Goal: Use online tool/utility: Use online tool/utility

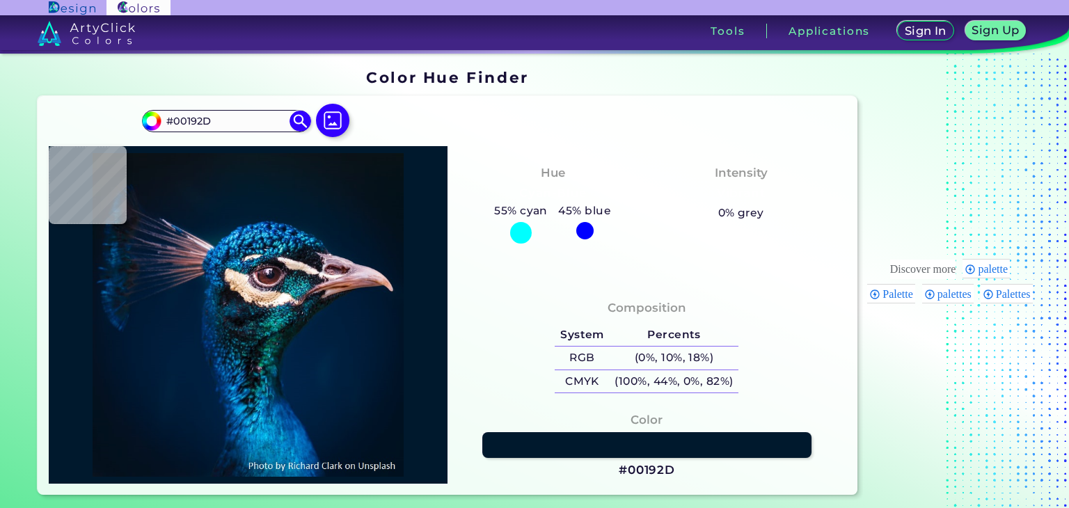
type input "#001b30"
type input "#001B30"
type input "#001a31"
type input "#001A31"
type input "#001a32"
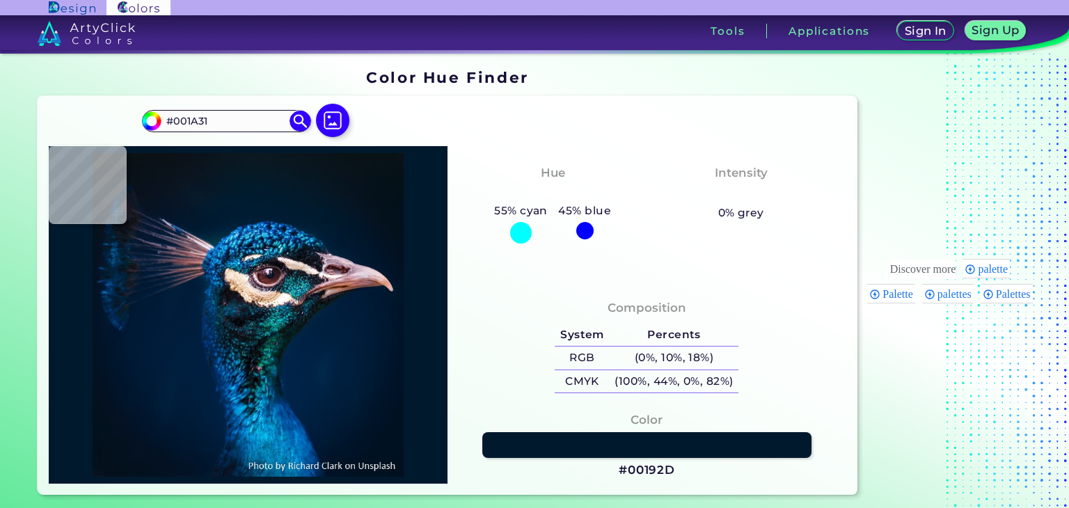
type input "#001A32"
type input "#011b32"
type input "#011B32"
type input "#001b32"
type input "#001B32"
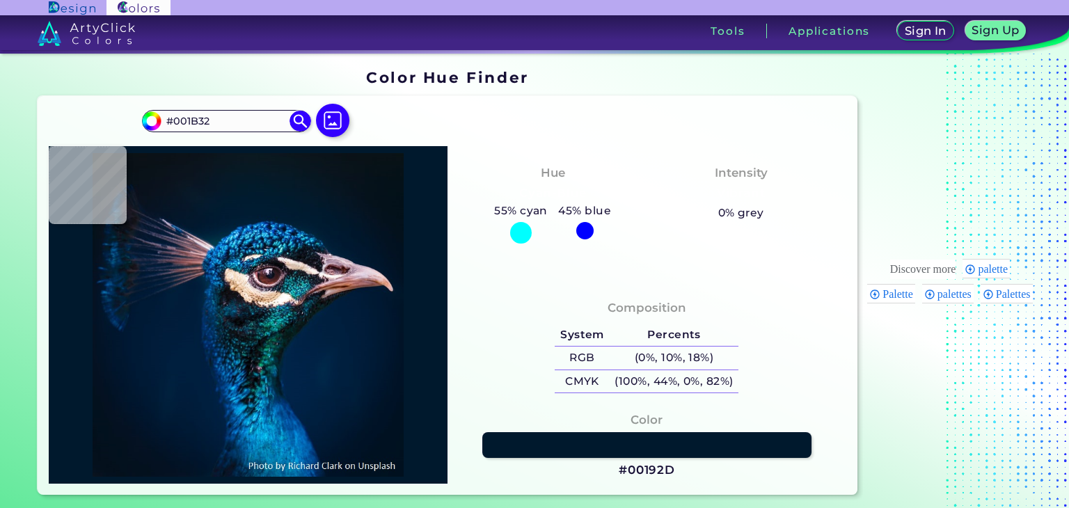
type input "#001c32"
type input "#001C32"
type input "#011a34"
type input "#011A34"
type input "#011d35"
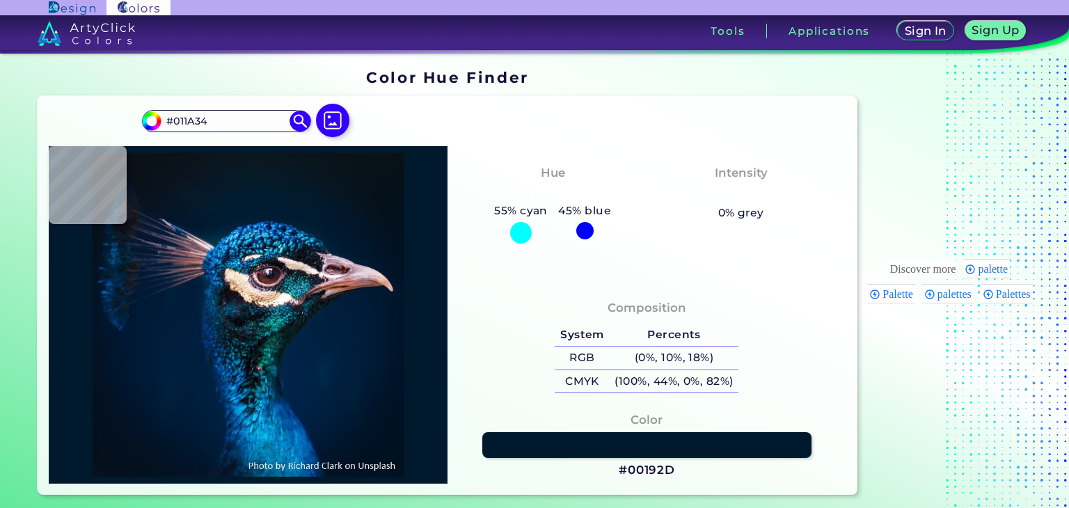
type input "#011D35"
type input "#002031"
type input "#00233d"
type input "#00233D"
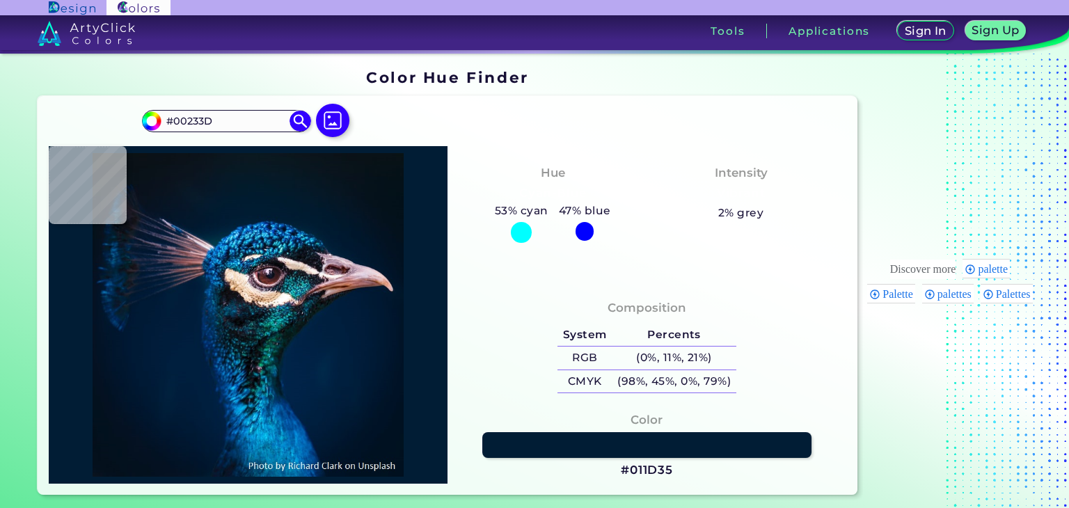
type input "#033044"
type input "#02374a"
type input "#02374A"
type input "#1894d6"
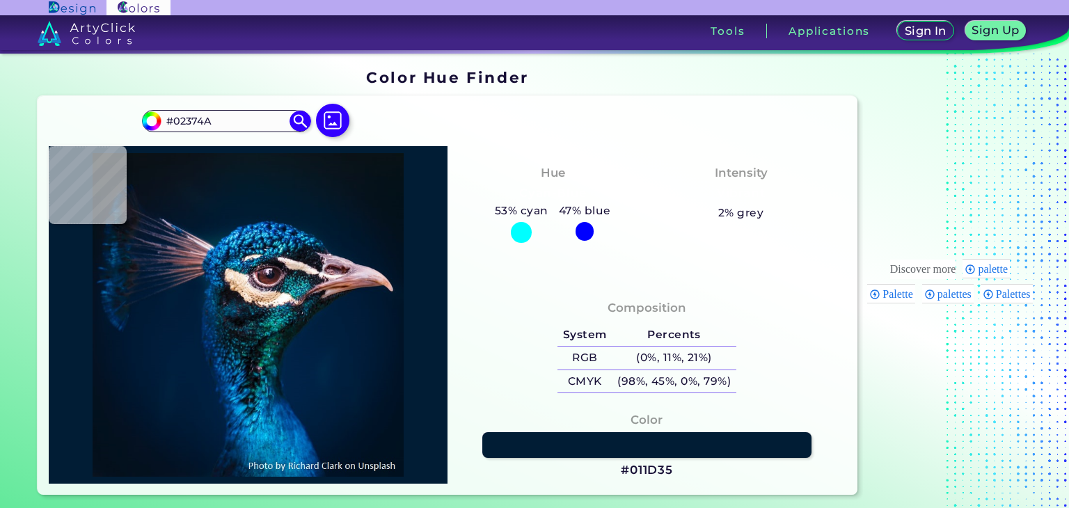
type input "#1894D6"
type input "#013f71"
type input "#013F71"
type input "#044379"
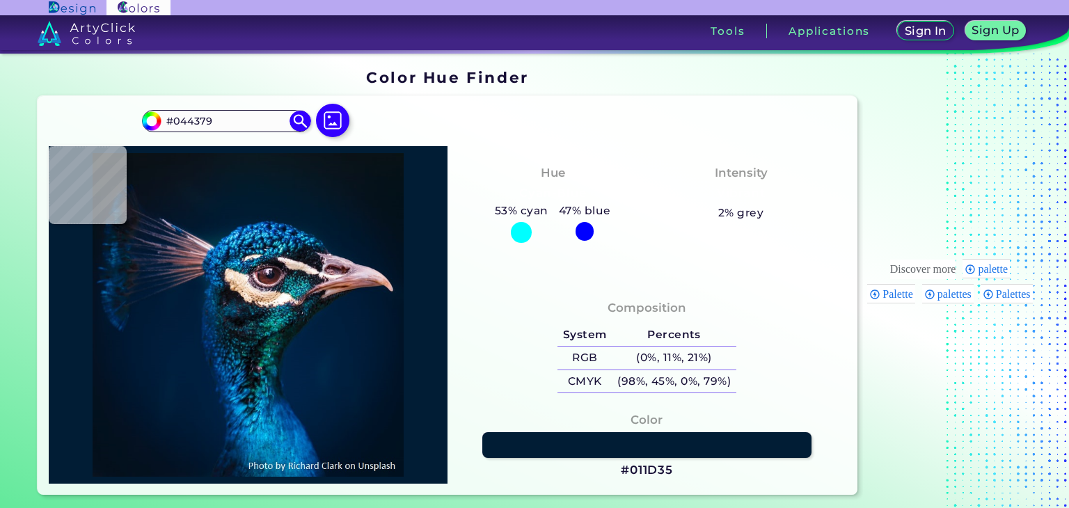
type input "#523a41"
type input "#523A41"
type input "#00213d"
type input "#00213D"
type input "#001f3c"
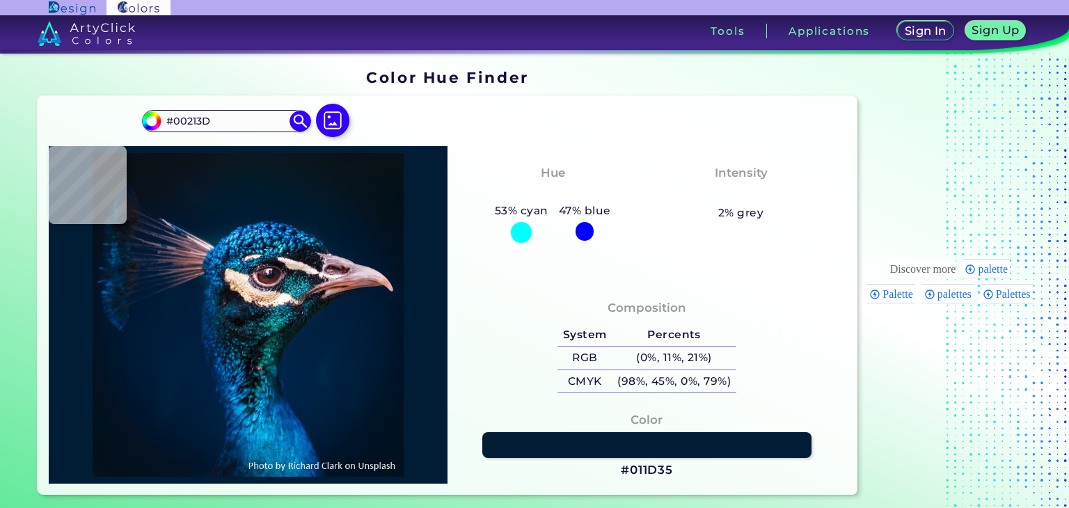
type input "#001F3C"
type input "#01203d"
type input "#01203D"
type input "#00203d"
type input "#00203D"
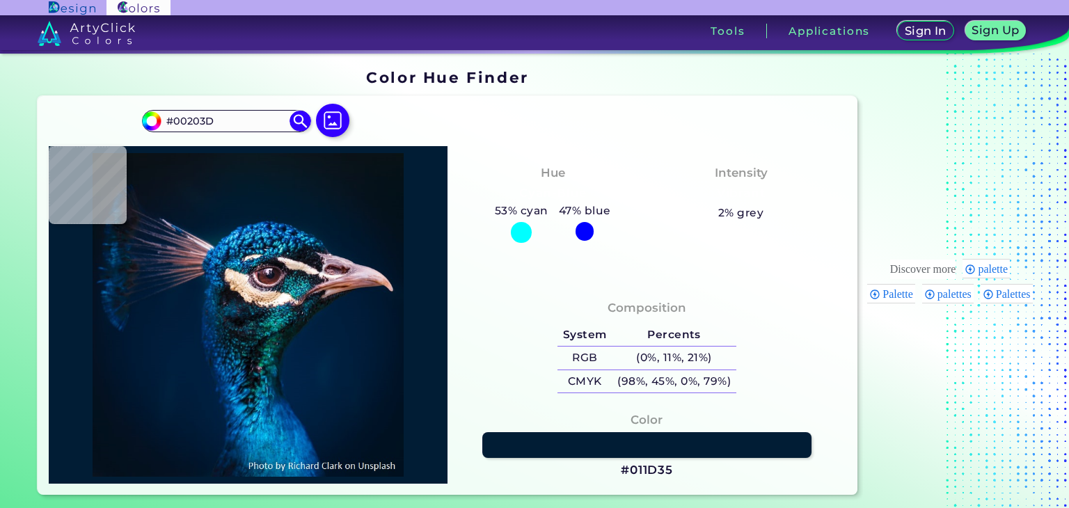
type input "#001e3e"
type input "#001E3E"
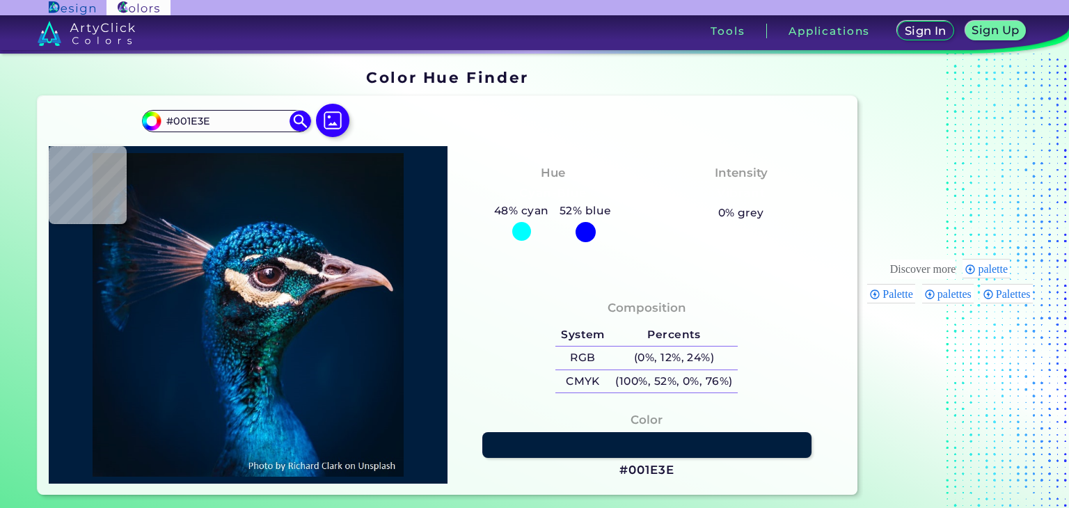
type input "#001f3e"
type input "#001F3E"
type input "#00264d"
type input "#00264D"
type input "#002751"
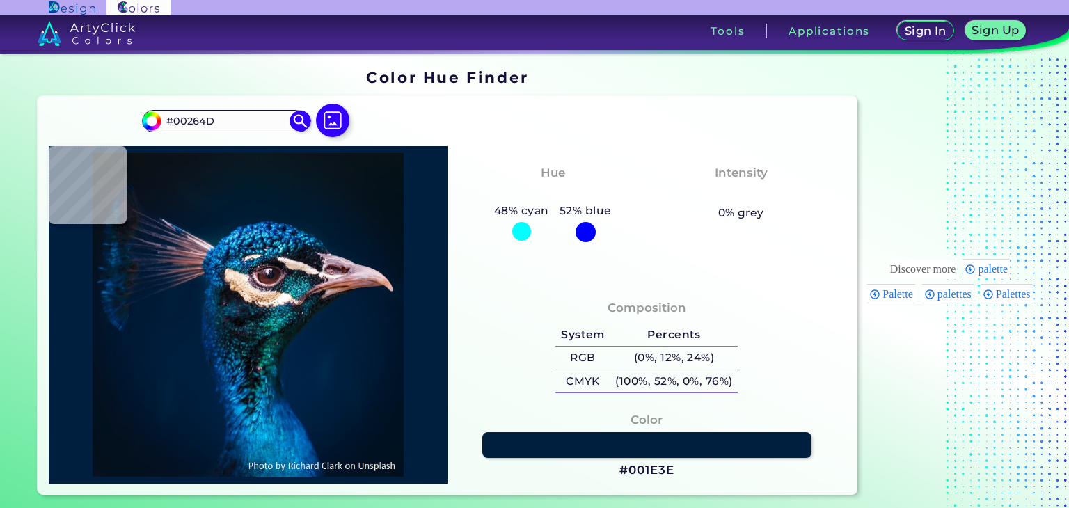
type input "#002751"
type input "#00306a"
type input "#00306A"
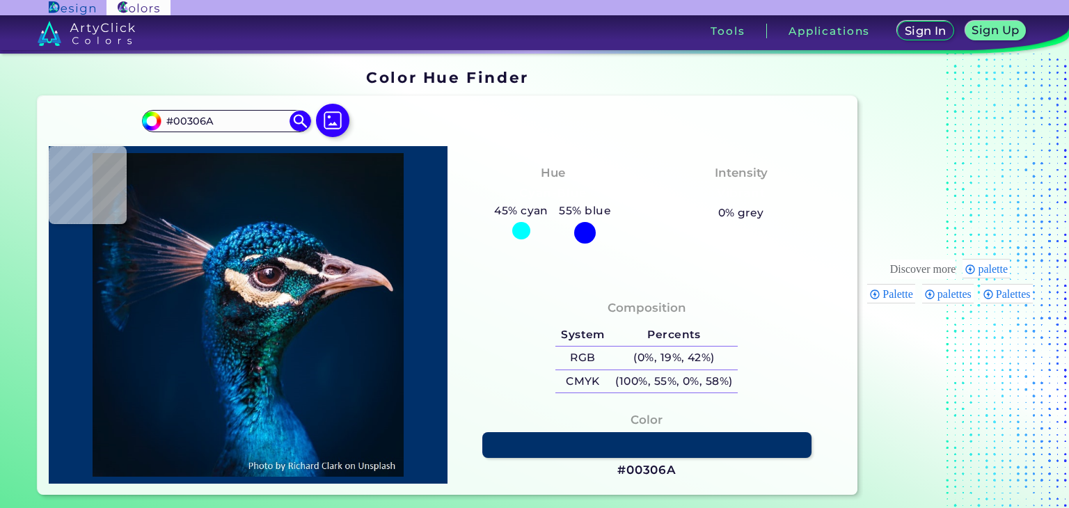
type input "#053462"
type input "#0d4072"
type input "#0D4072"
type input "#002544"
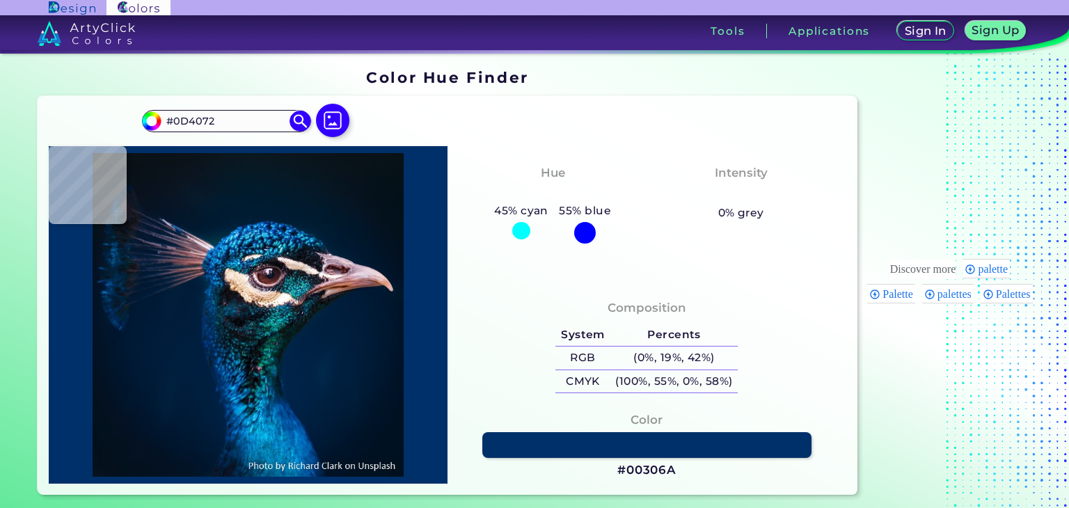
type input "#002544"
type input "#003064"
type input "#003162"
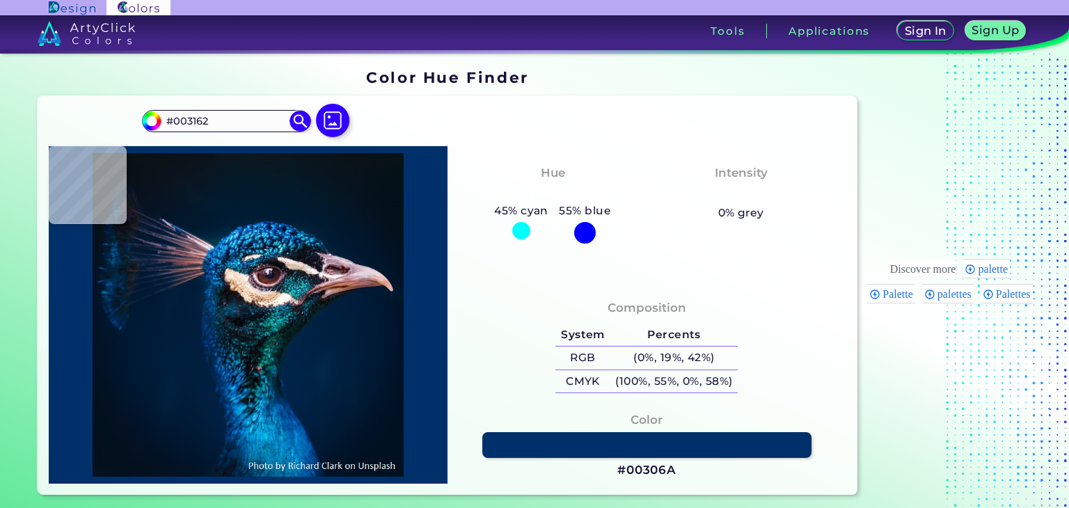
type input "#012f54"
type input "#012F54"
type input "#07293b"
type input "#07293B"
type input "#002333"
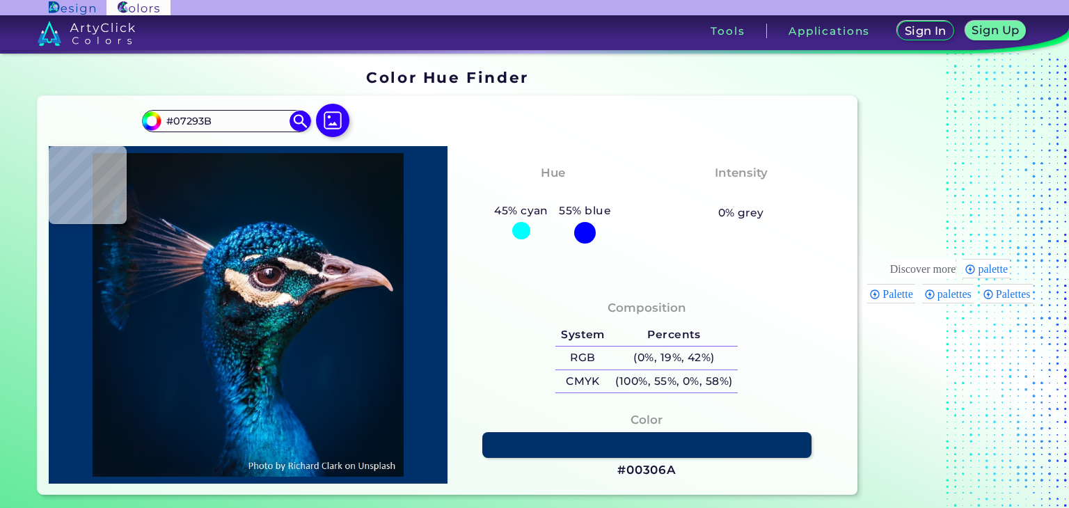
type input "#002333"
type input "#0d3340"
type input "#0D3340"
type input "#0c1d27"
type input "#0C1D27"
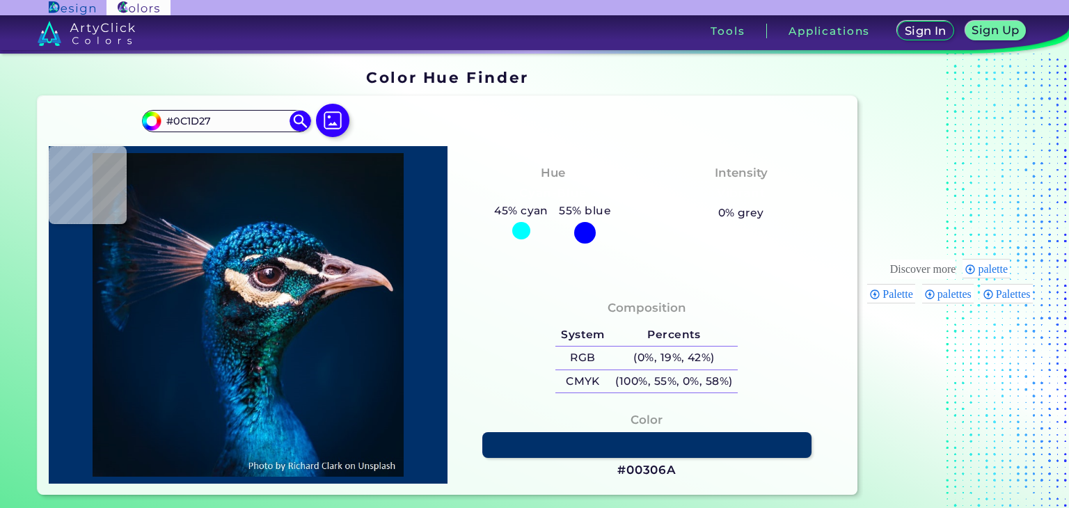
type input "#0b101c"
type input "#0B101C"
type input "#110f17"
type input "#110F17"
type input "#0a070f"
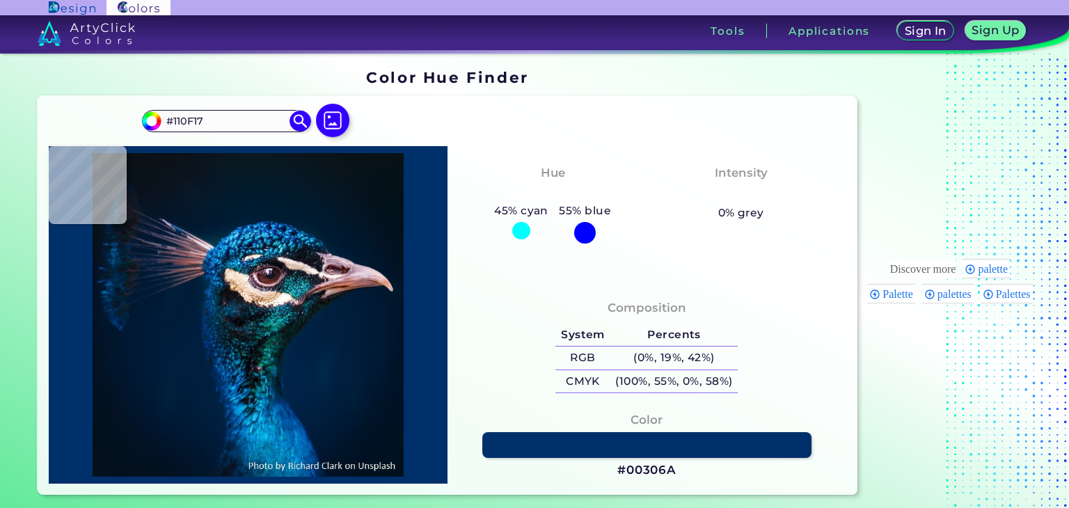
type input "#0A070F"
type input "#080b11"
type input "#080B11"
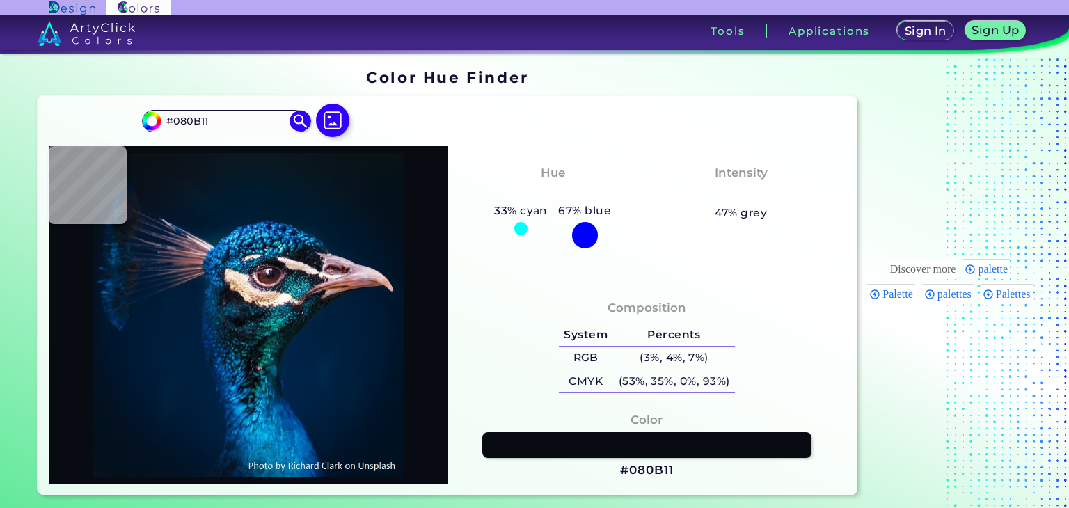
type input "#05131a"
type input "#05131A"
type input "#141f2e"
type input "#141F2E"
type input "#0c202b"
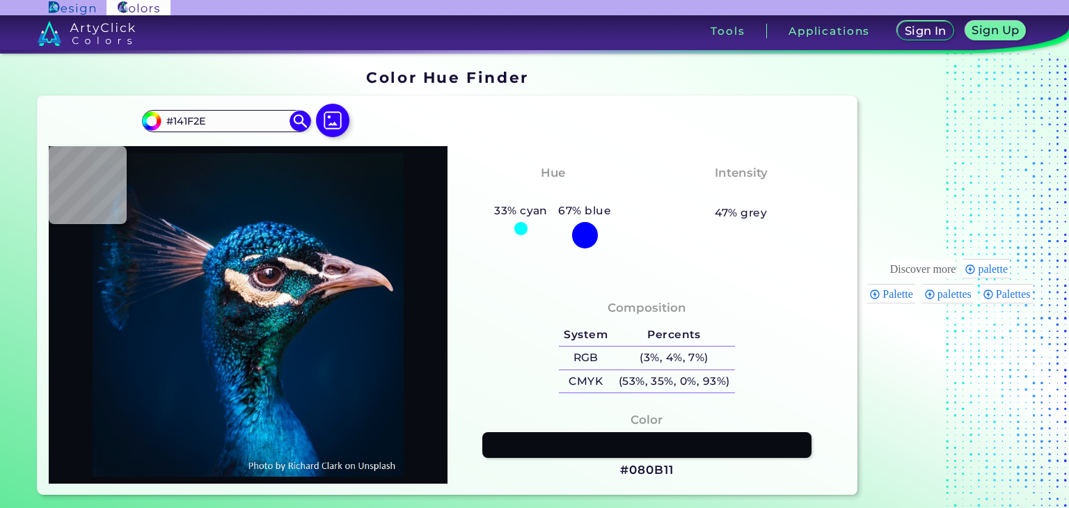
type input "#0C202B"
type input "#163843"
type input "#093036"
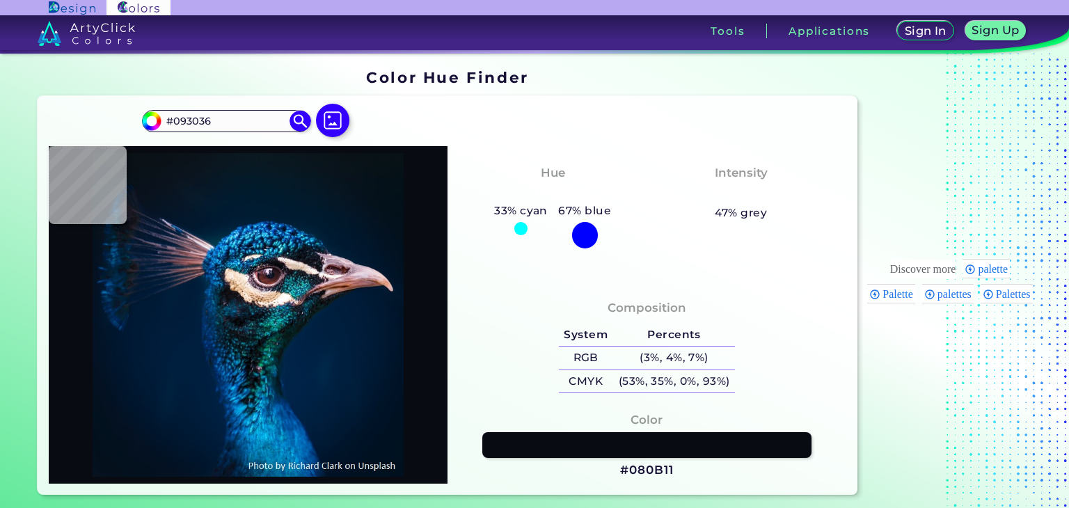
type input "#0b202a"
type input "#0B202A"
type input "#101a2b"
type input "#101A2B"
type input "#042628"
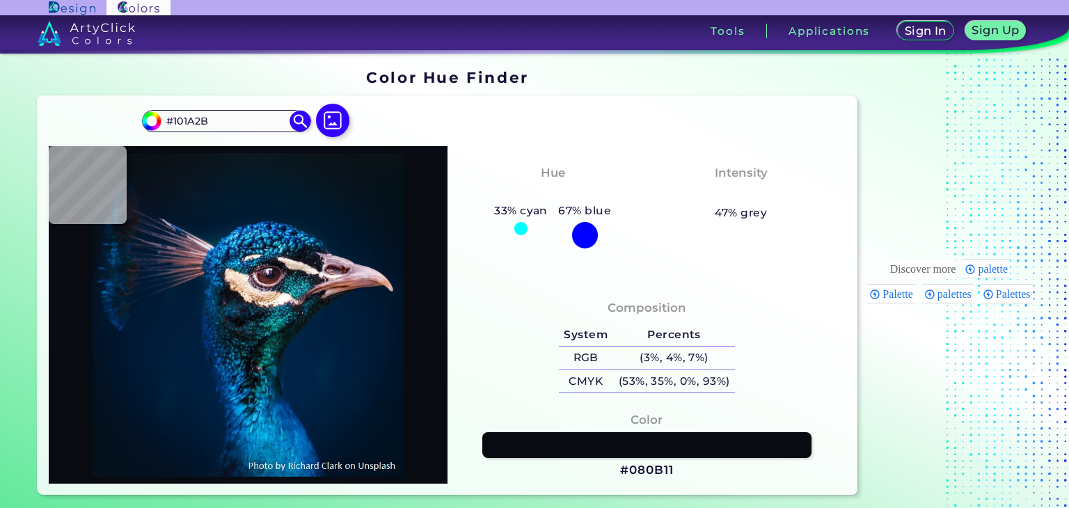
type input "#042628"
type input "#030f16"
type input "#030F16"
type input "#000c14"
type input "#000C14"
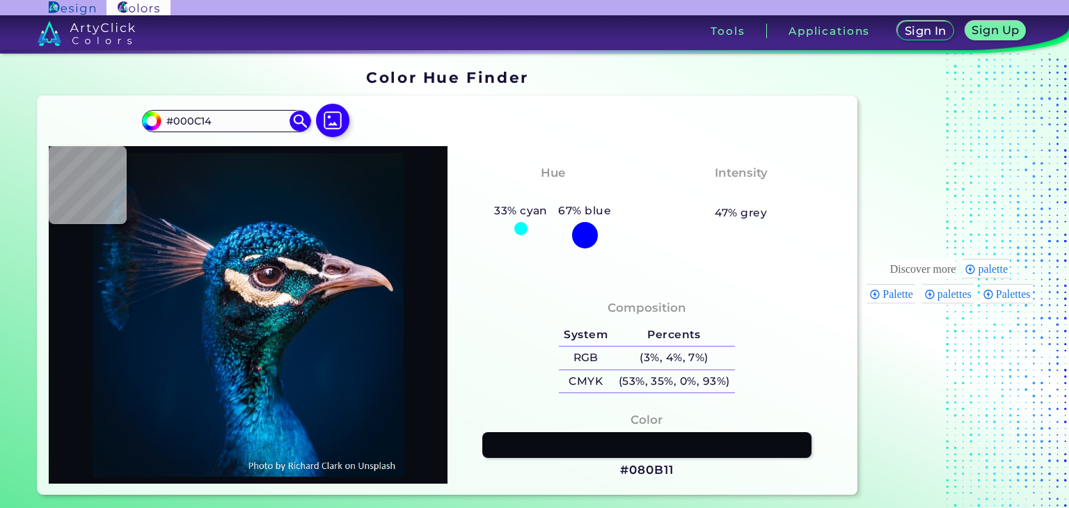
type input "#1f2c3c"
type input "#1F2C3C"
type input "#2f464a"
type input "#2F464A"
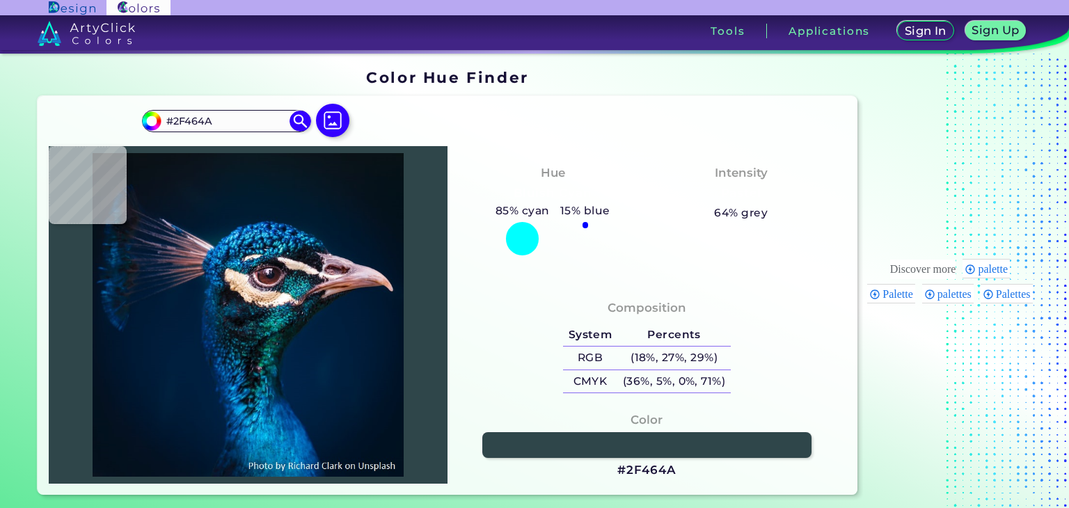
type input "#7a6065"
type input "#7A6065"
type input "#6f5a62"
type input "#6F5A62"
type input "#78615f"
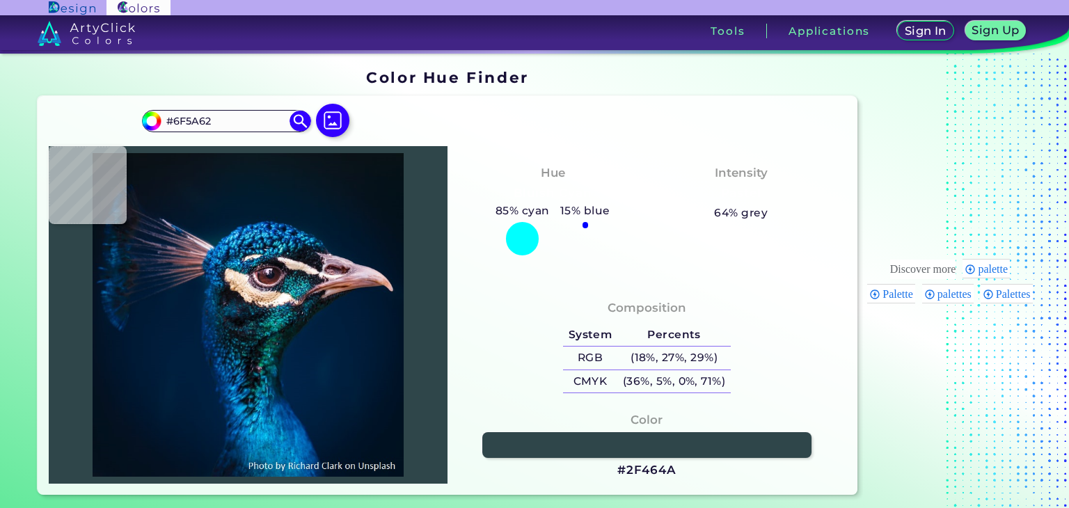
type input "#78615F"
type input "#fcf1e8"
type input "#FCF1E8"
type input "#f1ede4"
type input "#F1EDE4"
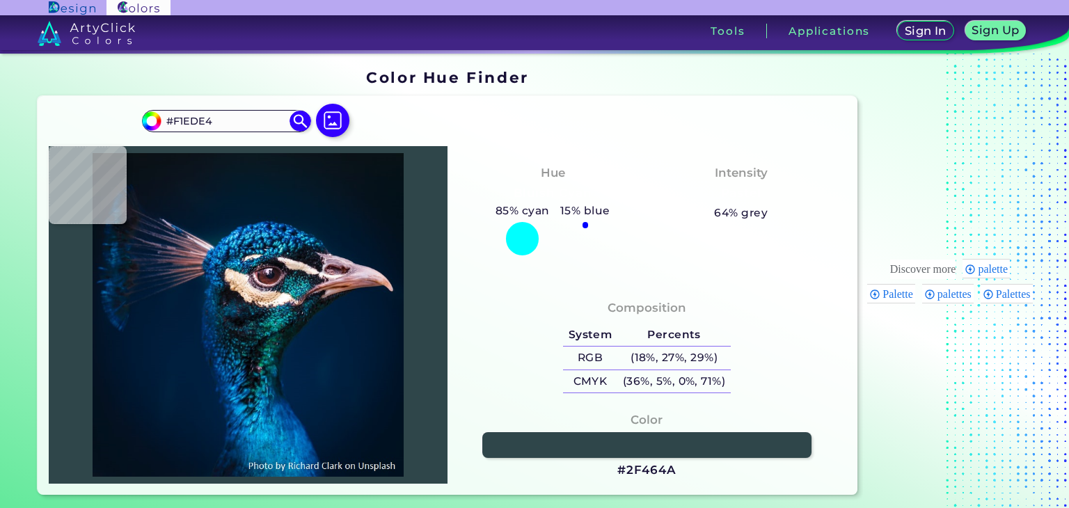
type input "#fefdfe"
type input "#FEFDFE"
type input "#faf7f3"
type input "#FAF7F3"
type input "#2c9eb0"
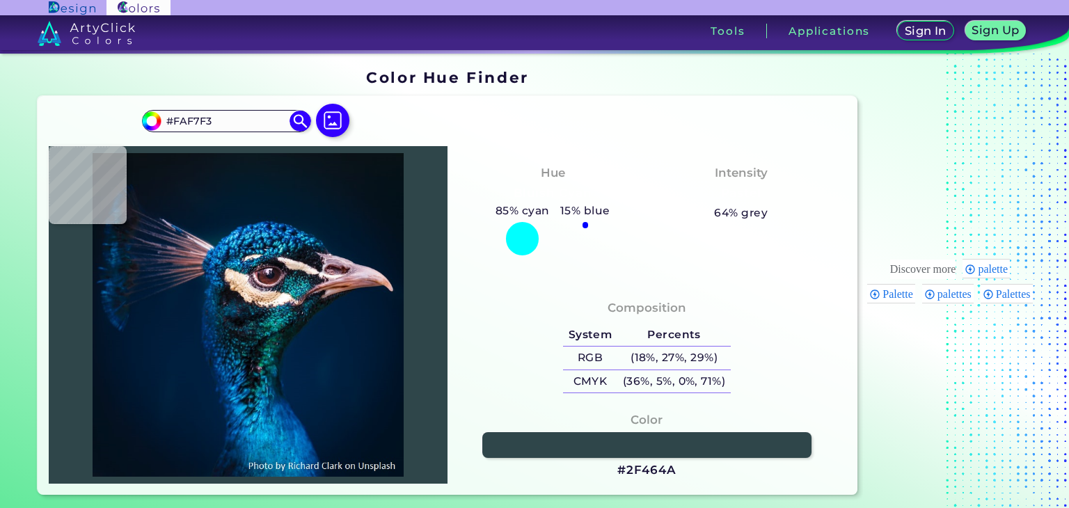
type input "#2C9EB0"
type input "#056178"
type input "#876374"
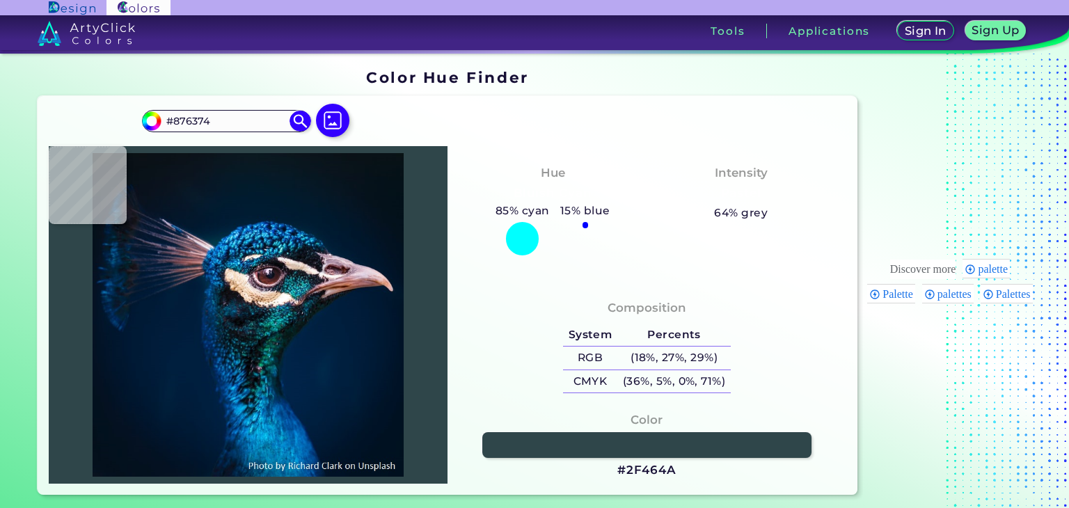
type input "#4d1d1e"
type input "#4D1D1E"
type input "#723a2c"
type input "#723A2C"
type input "#ac7860"
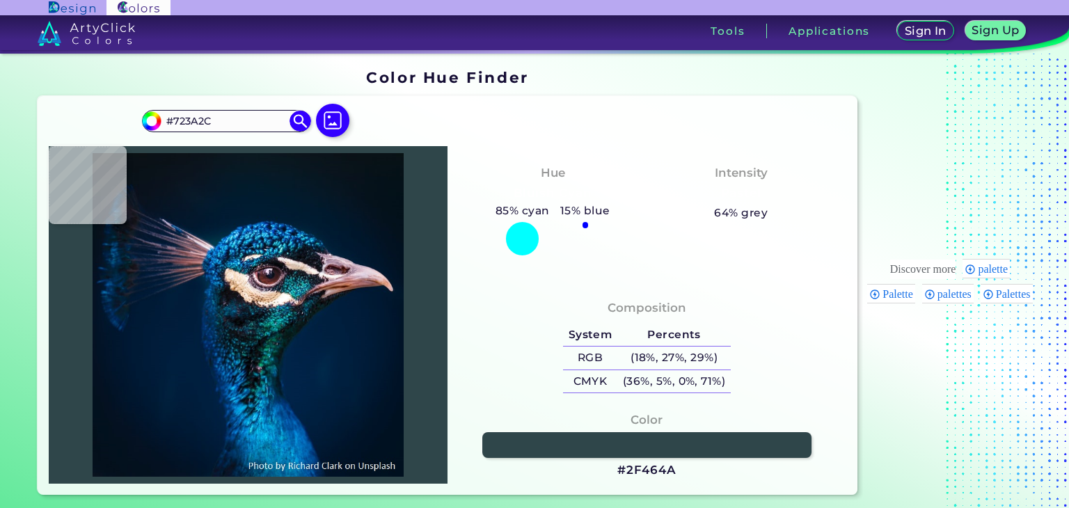
type input "#AC7860"
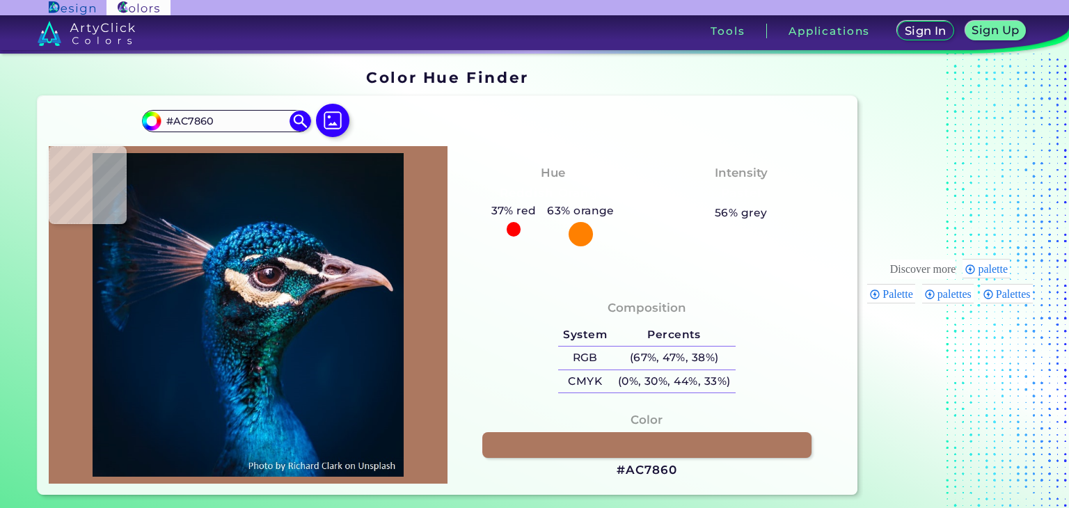
type input "#a0644e"
type input "#A0644E"
type input "#a96d57"
type input "#A96D57"
type input "#90573f"
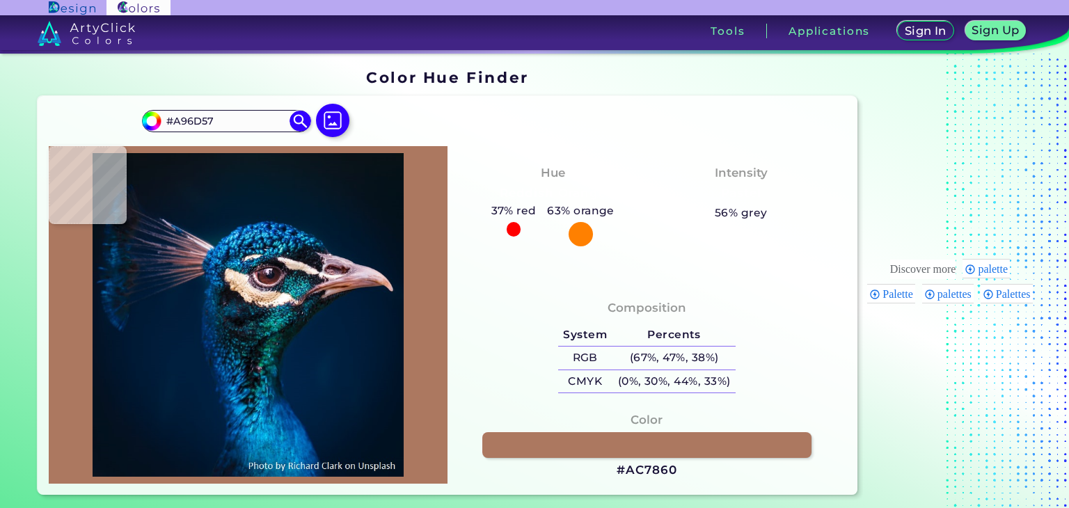
type input "#90573F"
type input "#844b32"
type input "#844B32"
type input "#693015"
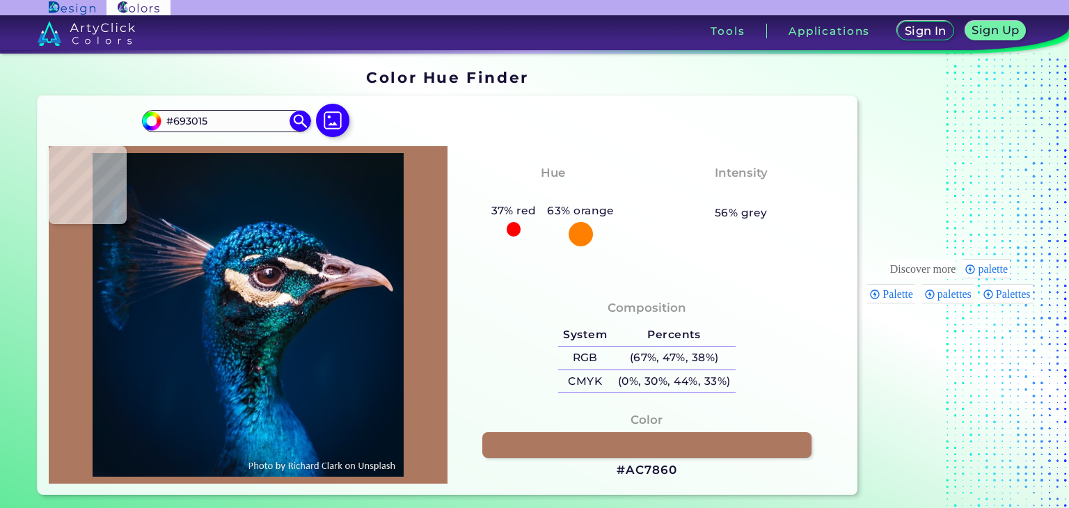
type input "#60270b"
type input "#60270B"
type input "#582005"
type input "#662c16"
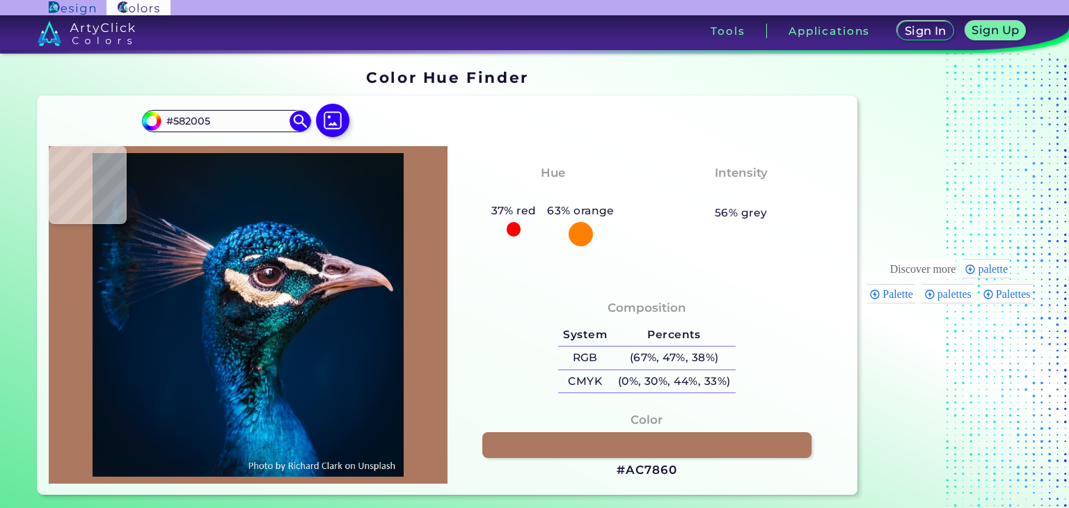
type input "#662C16"
type input "#905138"
type input "#86462c"
type input "#86462C"
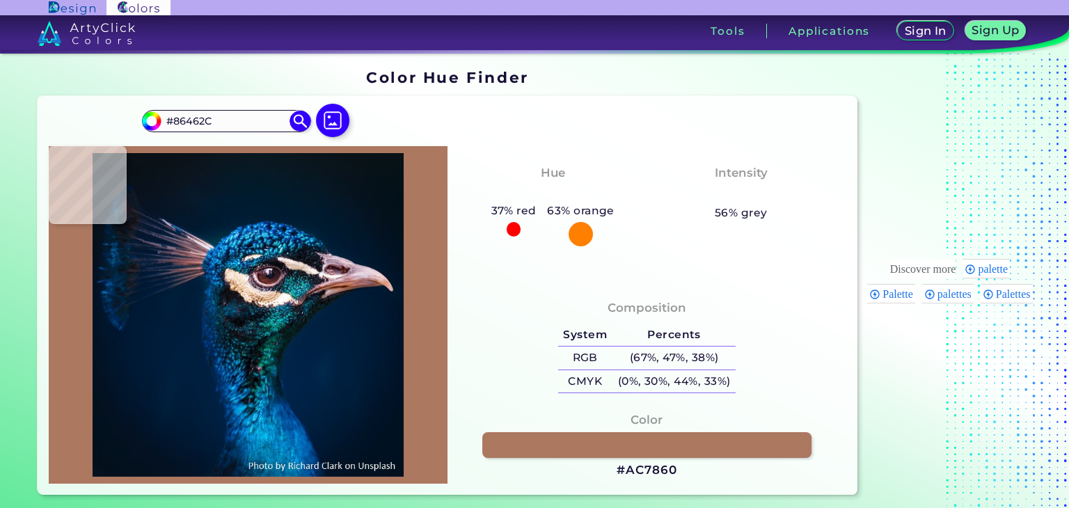
type input "#bb7762"
type input "#BB7762"
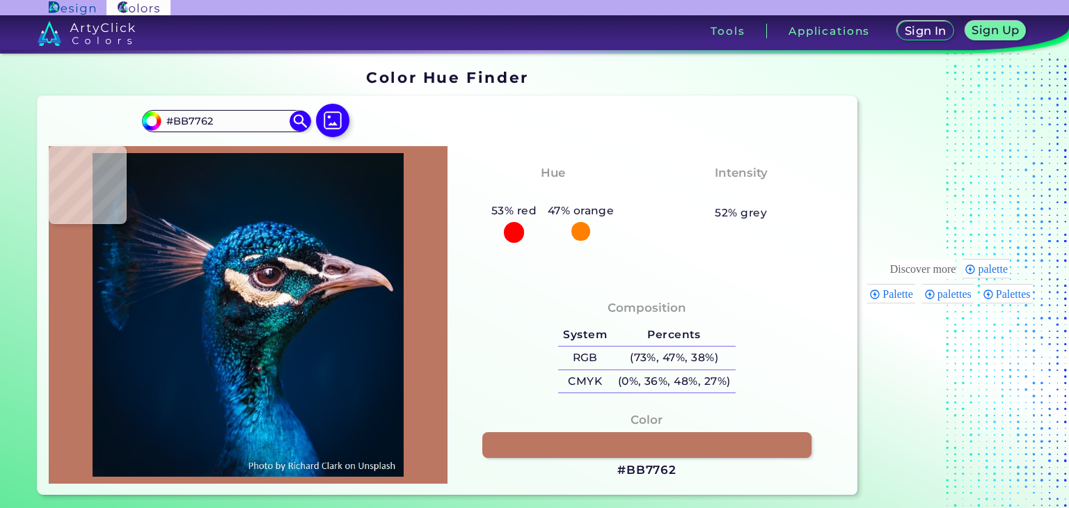
type input "#aa6952"
type input "#AA6952"
type input "#b87658"
type input "#B87658"
type input "#be6f4f"
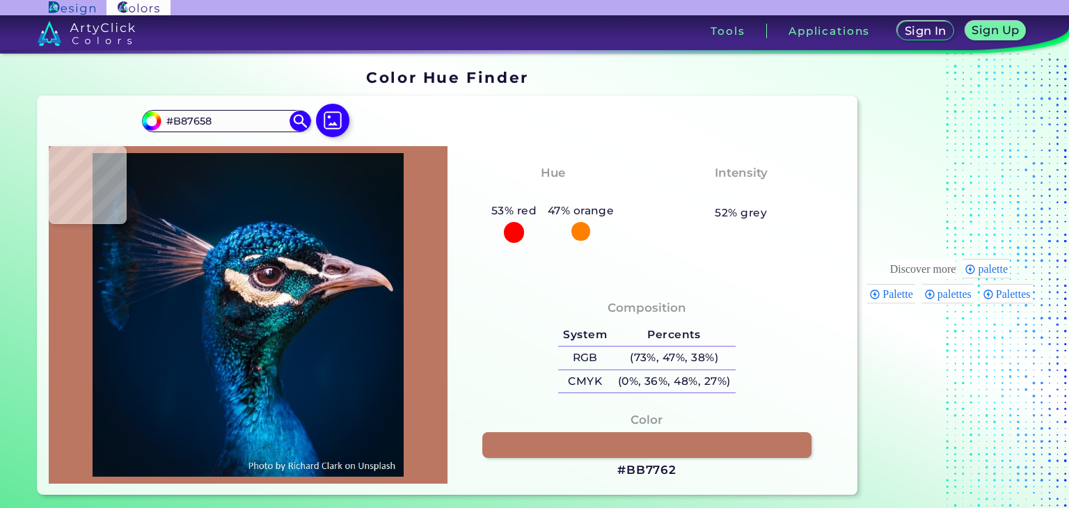
type input "#BE6F4F"
type input "#c37555"
type input "#C37555"
type input "#c57f6e"
type input "#C57F6E"
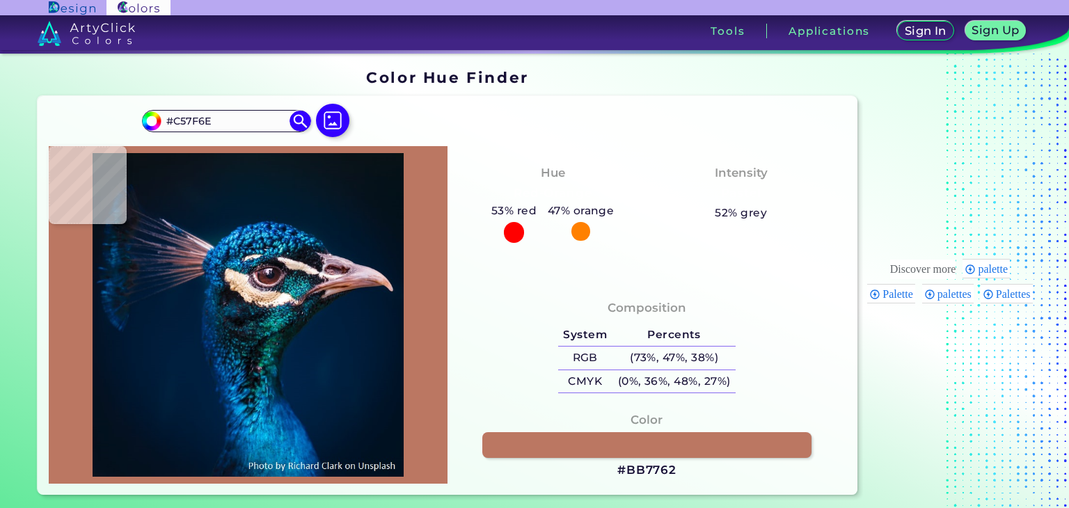
type input "#cb8579"
type input "#CB8579"
type input "#b6736b"
type input "#B6736B"
type input "#aa6761"
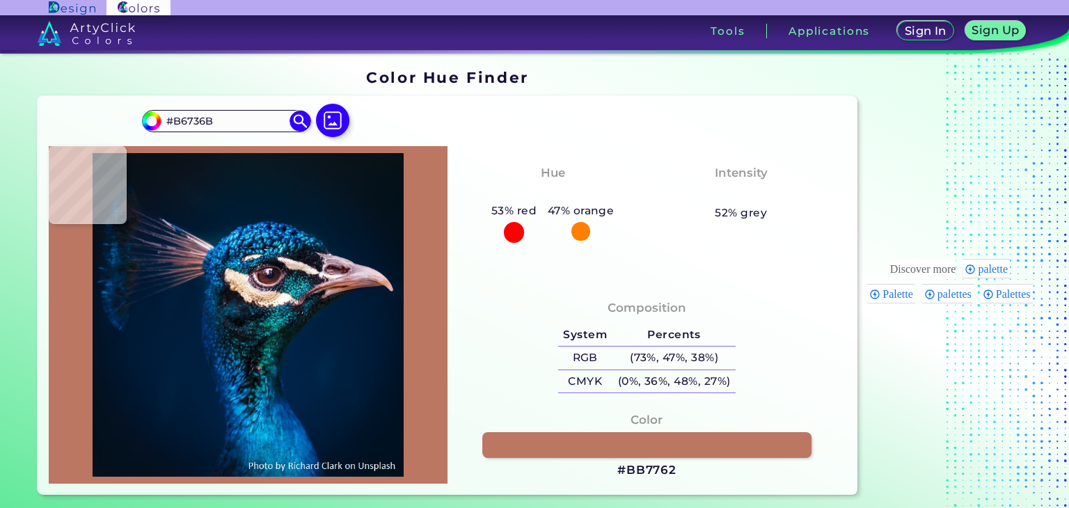
type input "#AA6761"
type input "#a46361"
type input "#A46361"
type input "#9c5857"
type input "#9C5857"
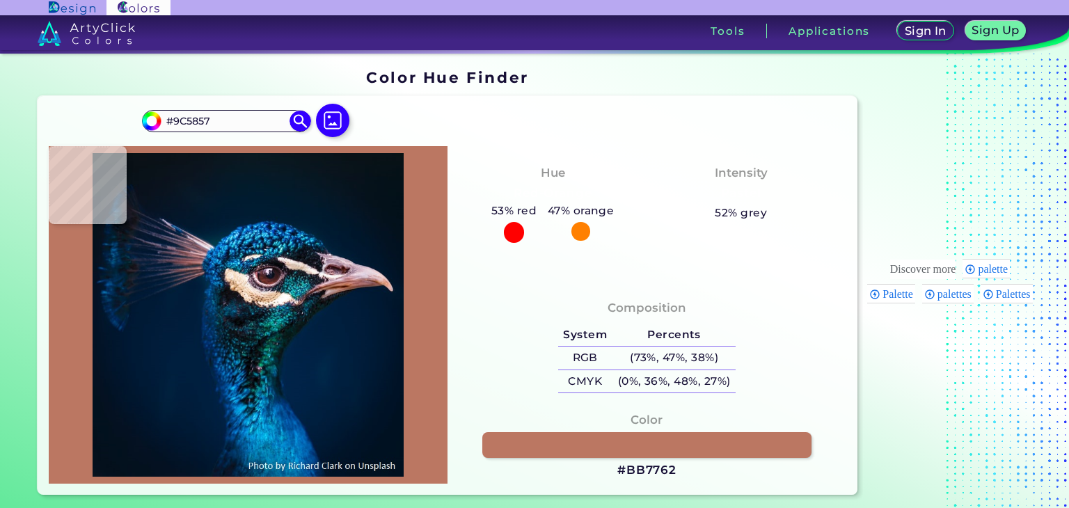
type input "#9f5b5a"
type input "#9F5B5A"
type input "#b0706d"
type input "#B0706D"
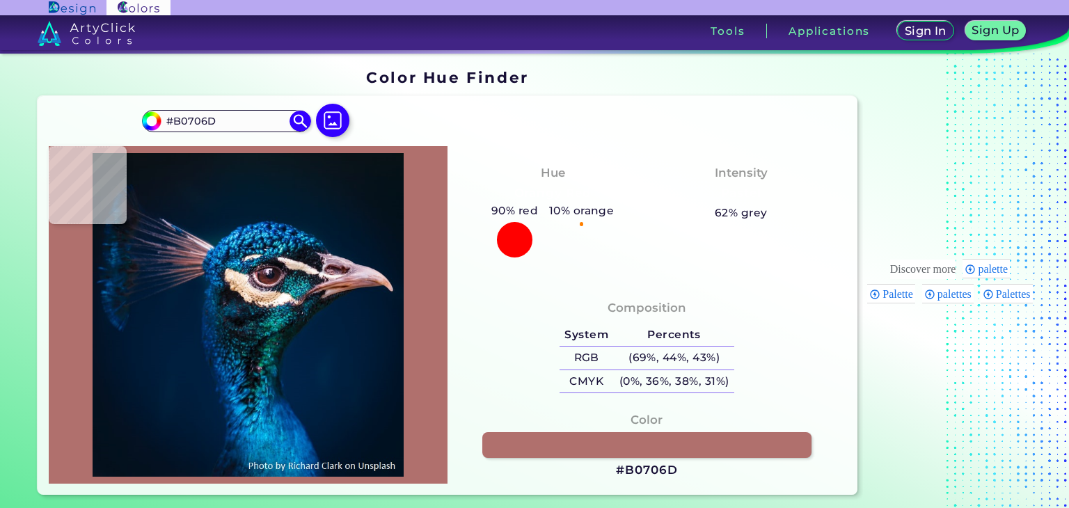
type input "#af7070"
type input "#AF7070"
type input "#af6e6f"
type input "#AF6E6F"
type input "#a66666"
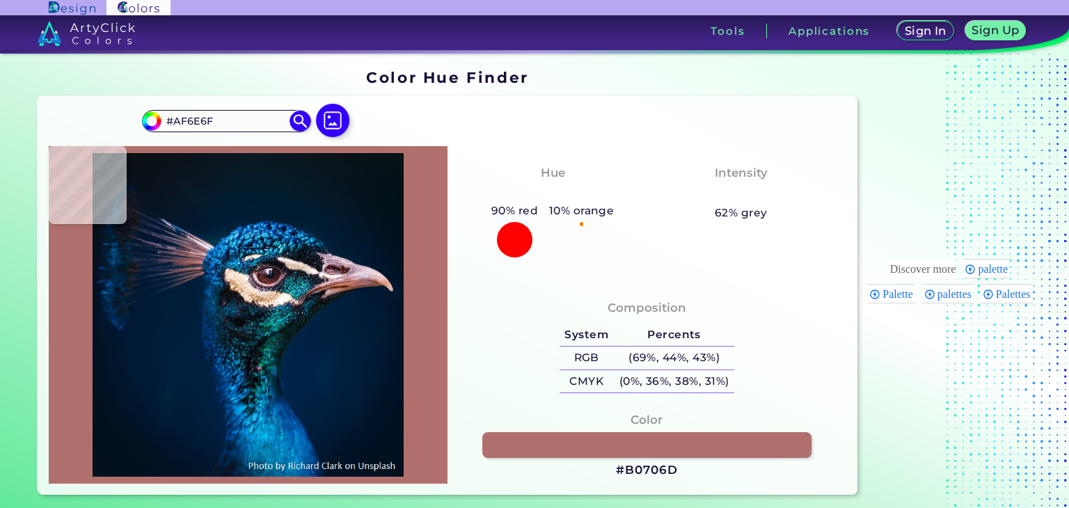
type input "#A66666"
type input "#a56464"
type input "#A56464"
type input "#c89594"
type input "#C89594"
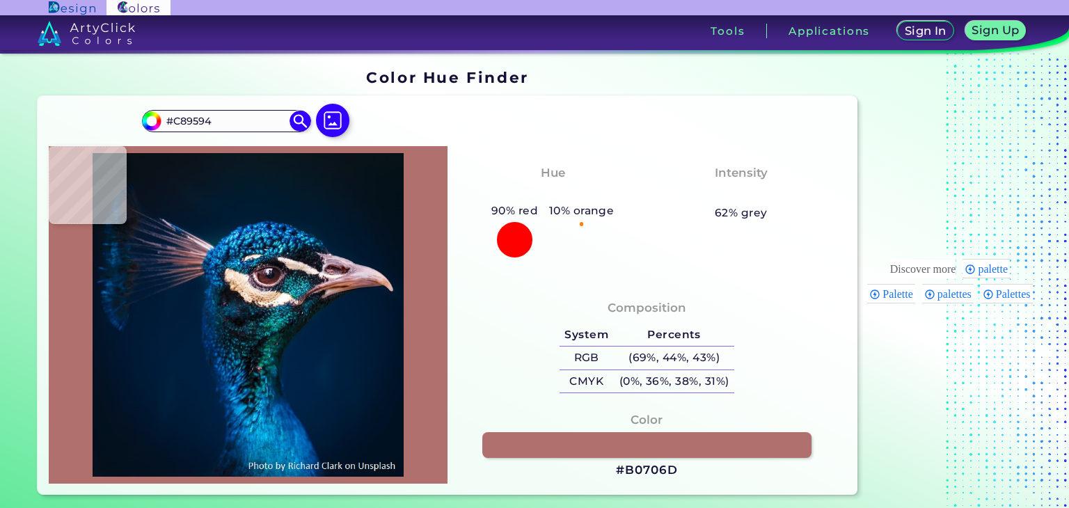
type input "#bb8a93"
type input "#BB8A93"
type input "#e1afba"
type input "#E1AFBA"
type input "#c9a7b8"
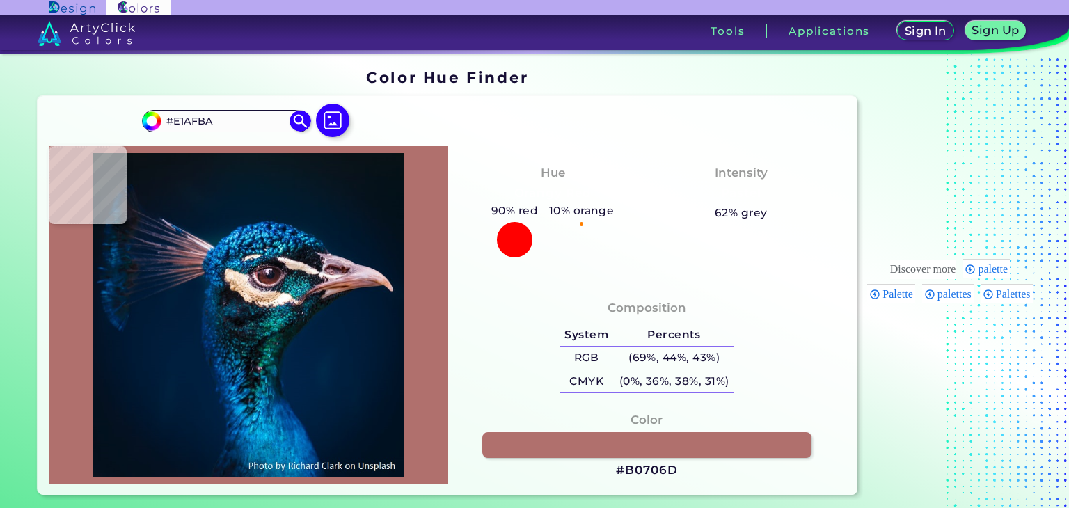
type input "#C9A7B8"
type input "#04233f"
type input "#04233F"
type input "#061927"
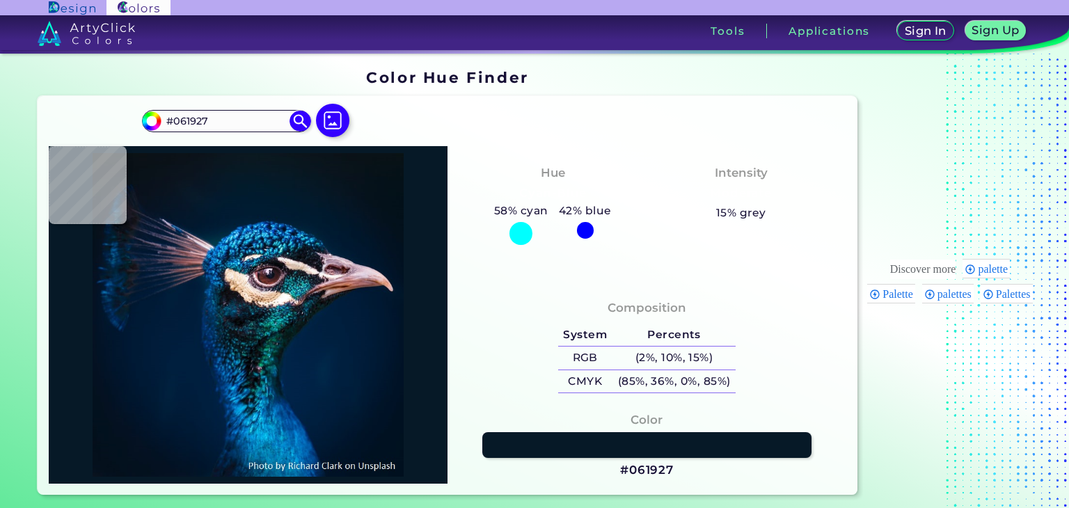
type input "#0a1920"
type input "#0A1920"
click at [338, 125] on img at bounding box center [333, 120] width 40 height 40
click at [0, 0] on input "file" at bounding box center [0, 0] width 0 height 0
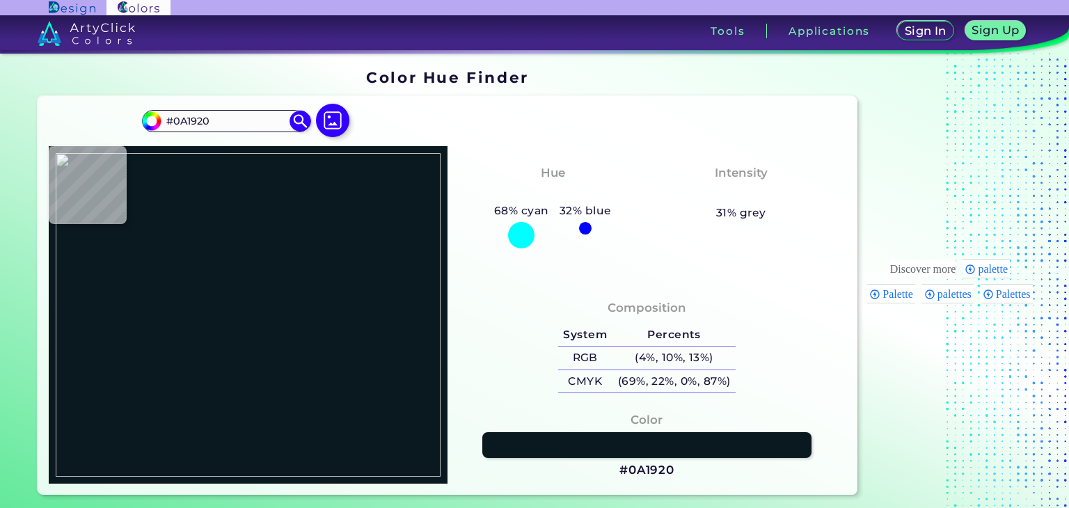
type input "#000000"
type input "#b4ab66"
type input "#B4AB66"
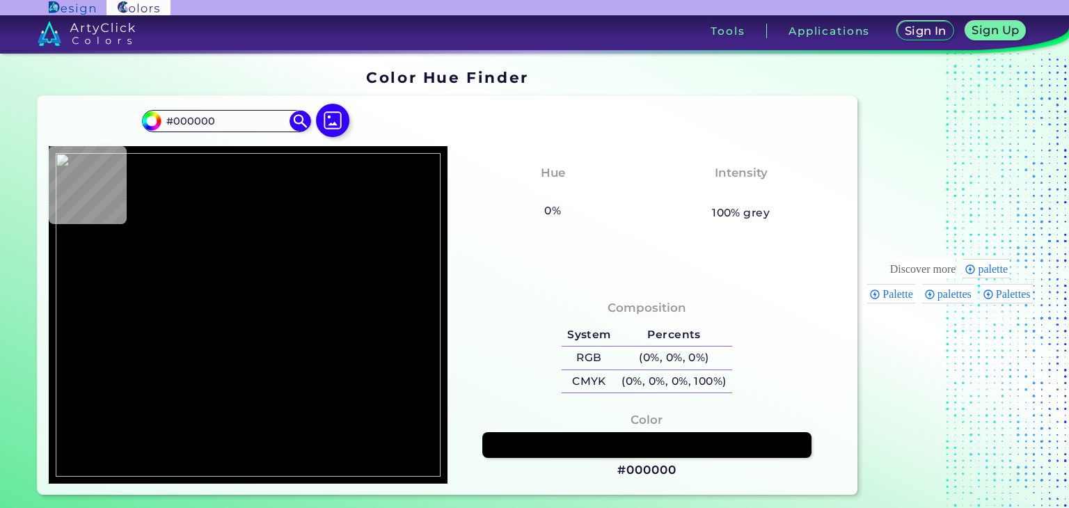
drag, startPoint x: 258, startPoint y: 129, endPoint x: 125, endPoint y: 109, distance: 134.5
click at [125, 109] on div "#000000 #000000 Acadia ◉ Acid Green ◉ Aero Blue ◉ Alabaster ◉ Albescent White ◉…" at bounding box center [448, 295] width 820 height 399
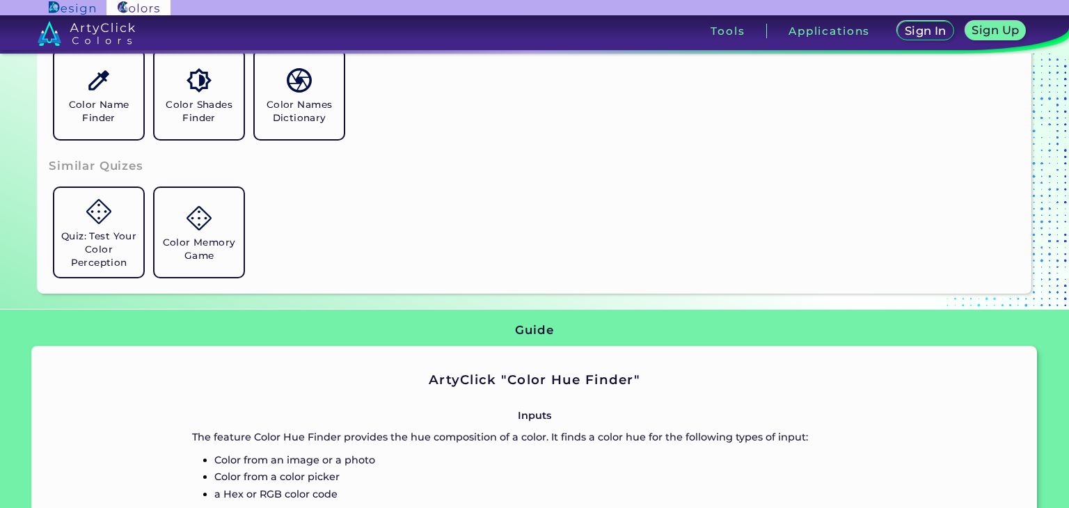
scroll to position [502, 0]
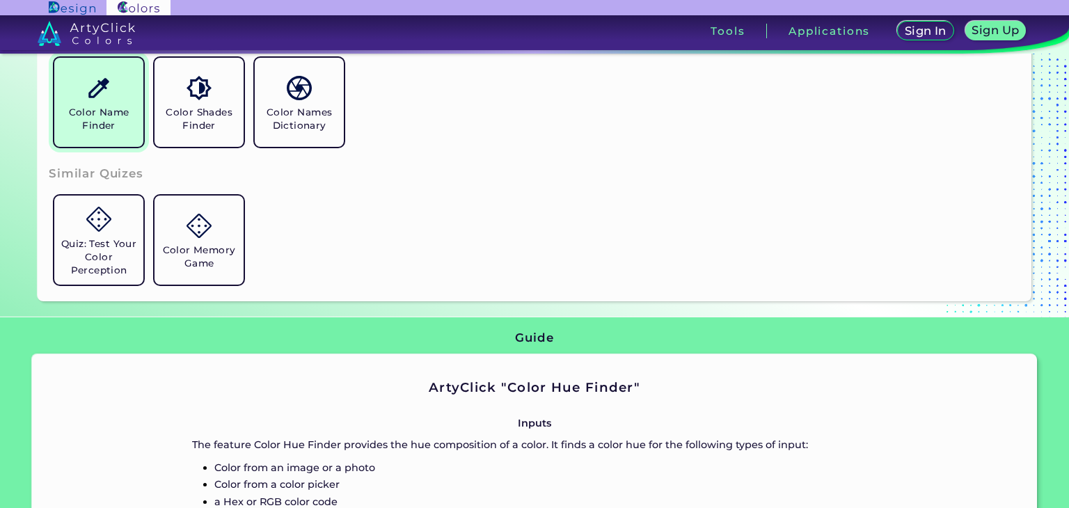
click at [134, 129] on h5 "Color Name Finder" at bounding box center [99, 119] width 78 height 26
